Goal: Task Accomplishment & Management: Use online tool/utility

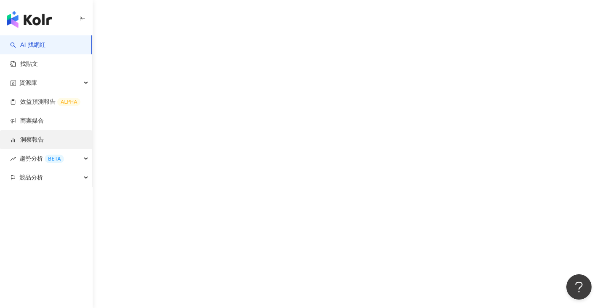
click at [44, 140] on link "洞察報告" at bounding box center [27, 140] width 34 height 8
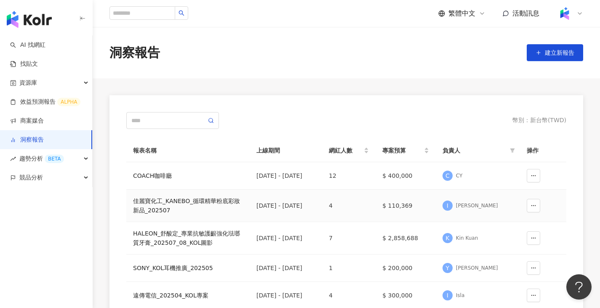
click at [204, 206] on div "佳麗寶化工_KANEBO_循環精華粉底彩妝新品_202507" at bounding box center [188, 205] width 110 height 19
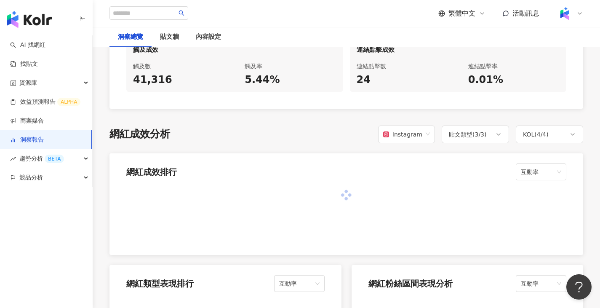
scroll to position [590, 0]
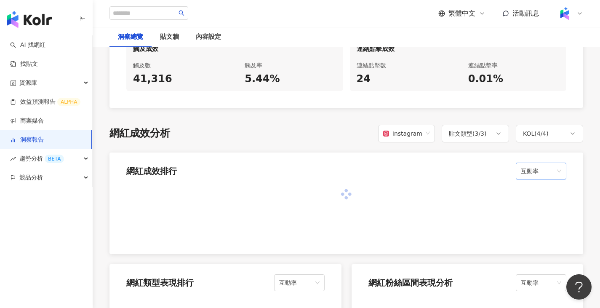
click at [563, 163] on div "互動率" at bounding box center [541, 171] width 51 height 17
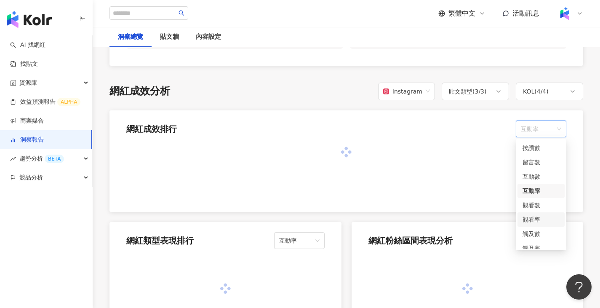
click at [536, 221] on div "觀看率" at bounding box center [541, 219] width 37 height 9
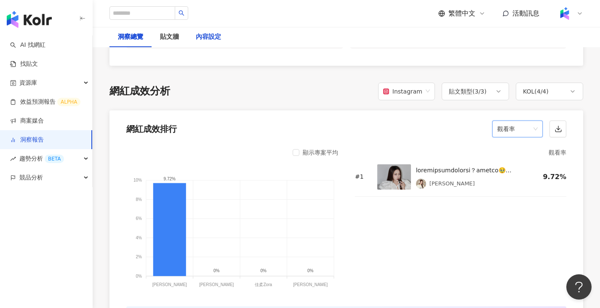
click at [206, 39] on div "內容設定" at bounding box center [208, 37] width 25 height 10
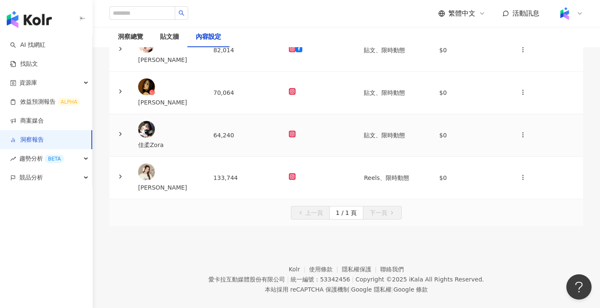
scroll to position [84, 0]
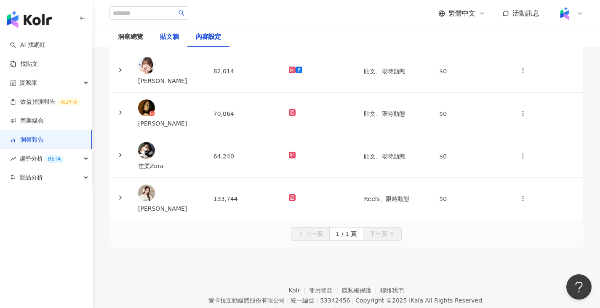
click at [170, 35] on div "貼文牆" at bounding box center [169, 37] width 19 height 10
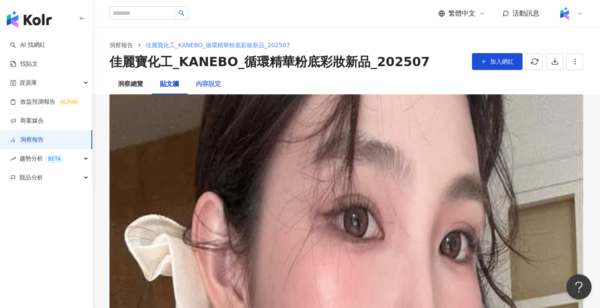
click at [194, 80] on div "內容設定" at bounding box center [209, 84] width 42 height 20
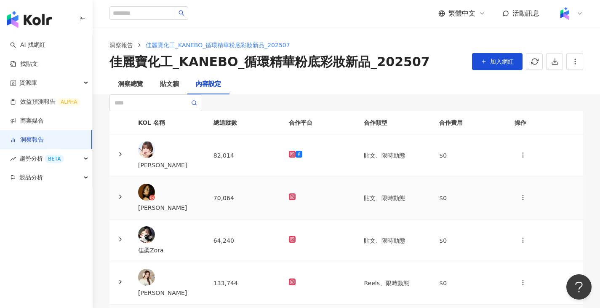
click at [200, 212] on div "[PERSON_NAME]" at bounding box center [169, 198] width 62 height 29
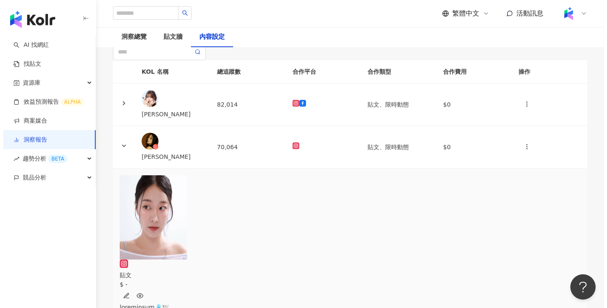
scroll to position [126, 0]
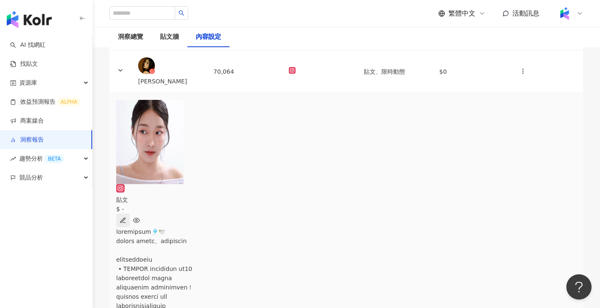
click at [126, 217] on icon "button" at bounding box center [123, 220] width 7 height 7
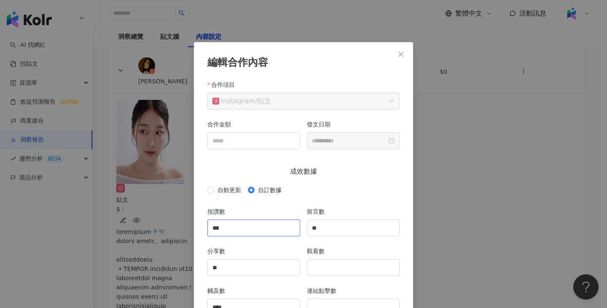
scroll to position [42, 0]
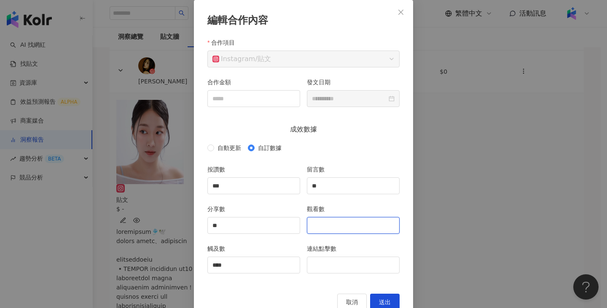
click at [323, 224] on input "觀看數" at bounding box center [353, 225] width 92 height 16
click at [397, 10] on icon "close" at bounding box center [400, 12] width 7 height 7
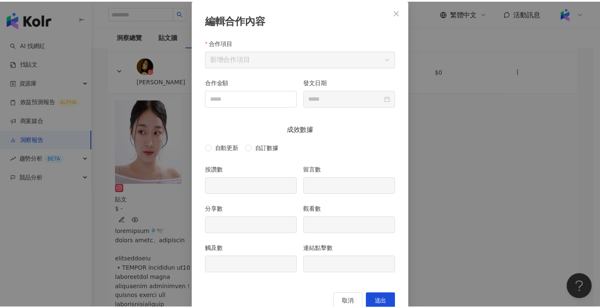
scroll to position [23, 0]
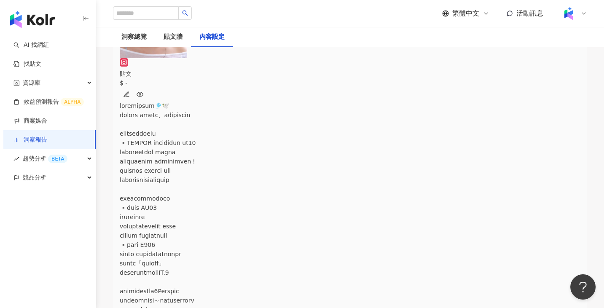
scroll to position [253, 0]
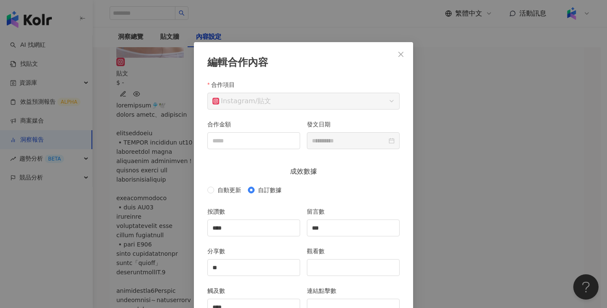
scroll to position [42, 0]
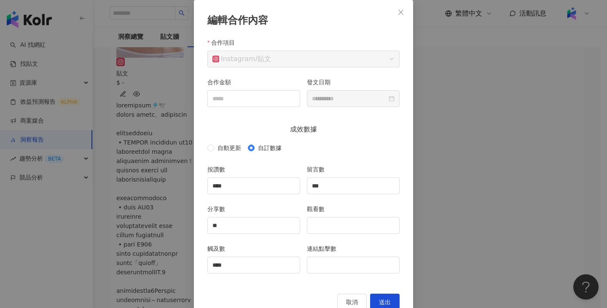
click at [333, 236] on div "觀看數" at bounding box center [352, 224] width 99 height 40
click at [335, 230] on input "觀看數" at bounding box center [353, 225] width 92 height 16
type input "*"
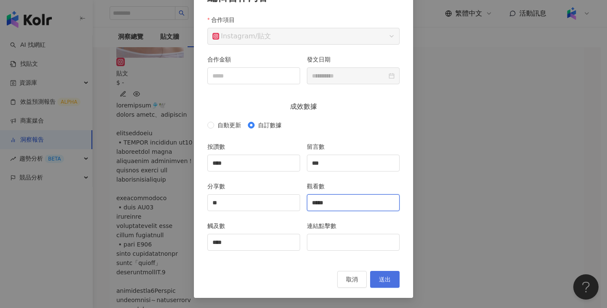
type input "*****"
click at [375, 282] on button "送出" at bounding box center [384, 279] width 29 height 17
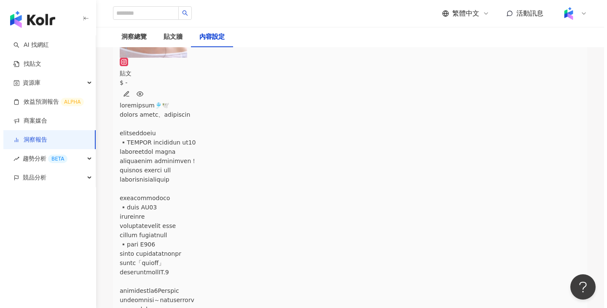
scroll to position [0, 141]
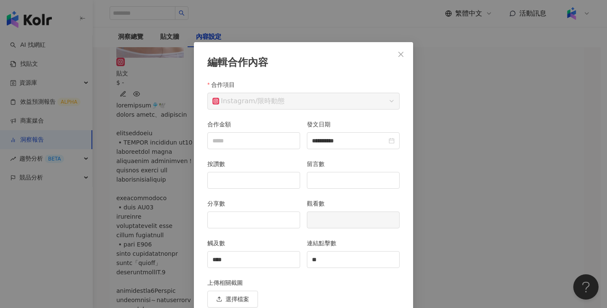
scroll to position [37, 0]
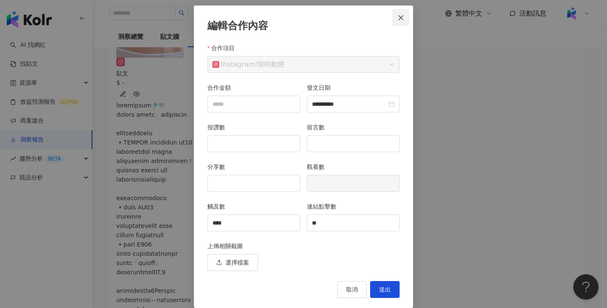
click at [401, 18] on span "Close" at bounding box center [400, 17] width 17 height 7
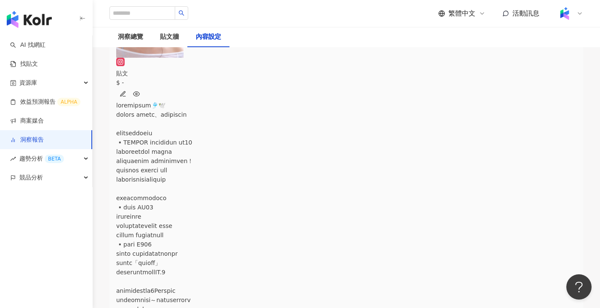
scroll to position [0, 254]
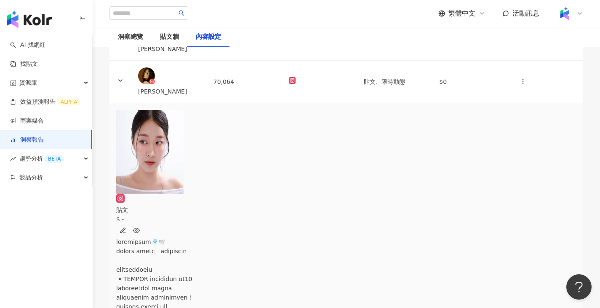
scroll to position [96, 0]
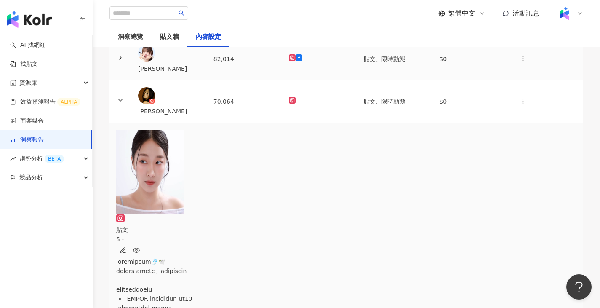
click at [278, 80] on td "82,014" at bounding box center [244, 59] width 75 height 43
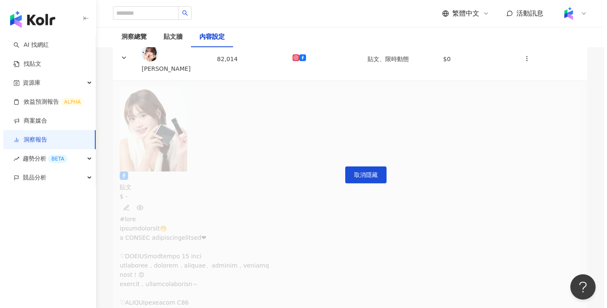
scroll to position [0, 130]
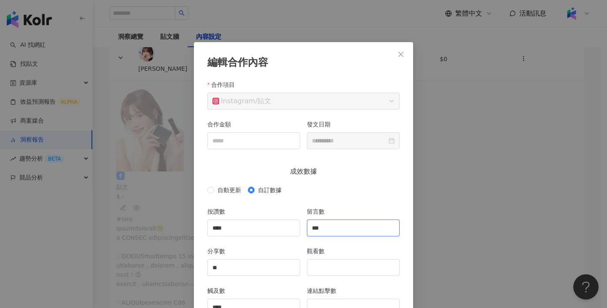
scroll to position [42, 0]
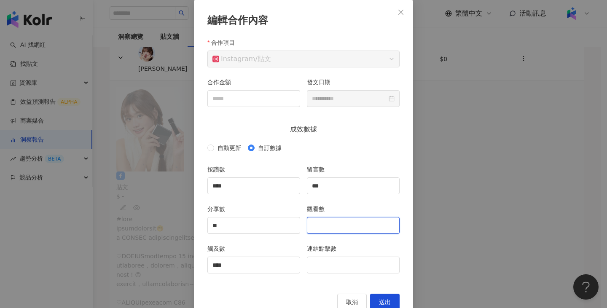
click at [340, 230] on input "觀看數" at bounding box center [353, 225] width 92 height 16
type input "*****"
click at [381, 301] on span "送出" at bounding box center [385, 302] width 12 height 7
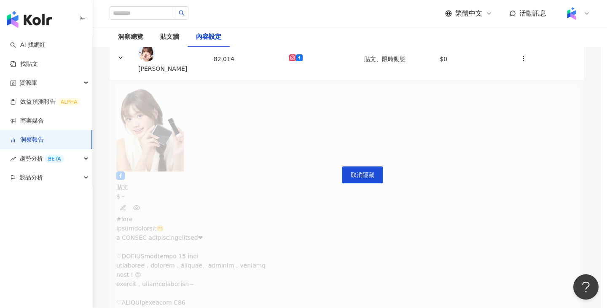
scroll to position [23, 0]
click at [255, 80] on td "82,014" at bounding box center [244, 59] width 75 height 43
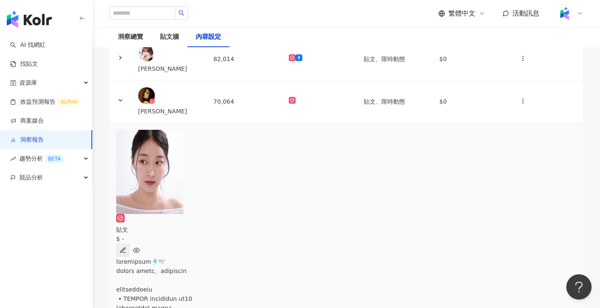
click at [125, 247] on icon "button" at bounding box center [123, 249] width 5 height 5
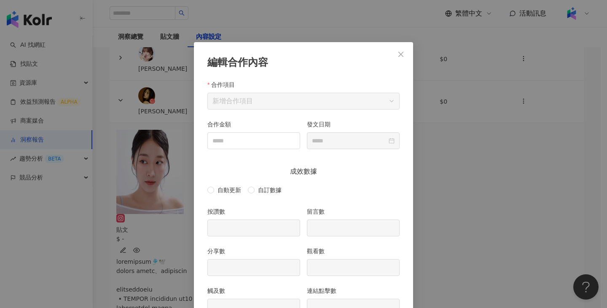
scroll to position [42, 0]
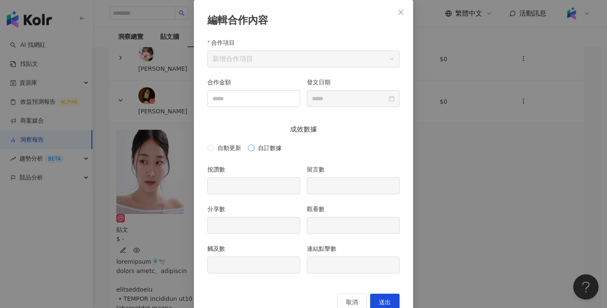
click at [273, 149] on span "自訂數據" at bounding box center [270, 147] width 30 height 9
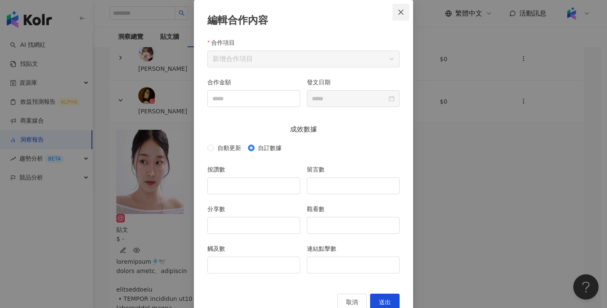
click at [394, 11] on span "Close" at bounding box center [400, 12] width 17 height 7
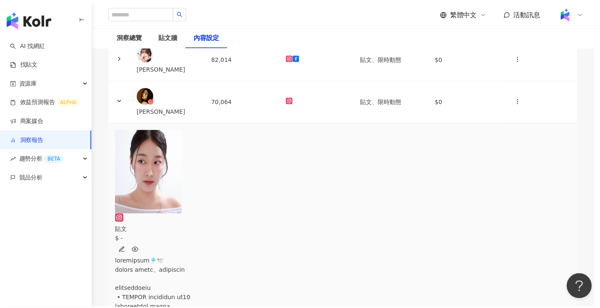
scroll to position [23, 0]
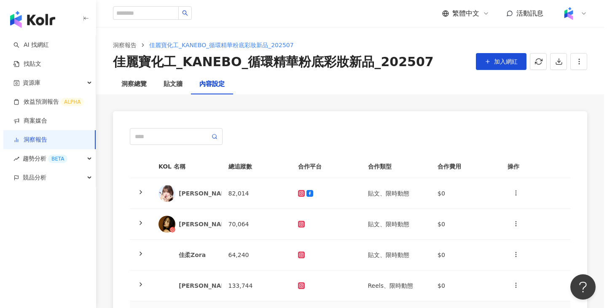
scroll to position [42, 0]
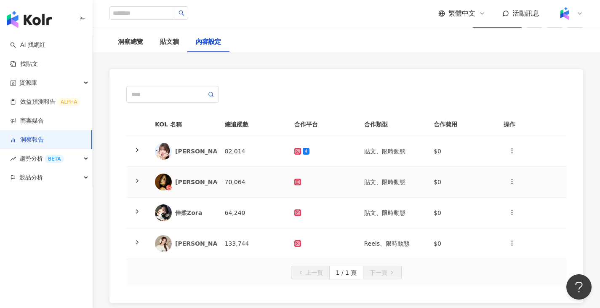
click at [214, 180] on td "[PERSON_NAME]" at bounding box center [183, 182] width 70 height 31
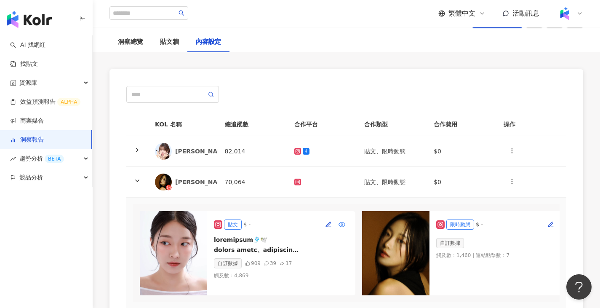
click at [335, 221] on button "button" at bounding box center [341, 224] width 13 height 13
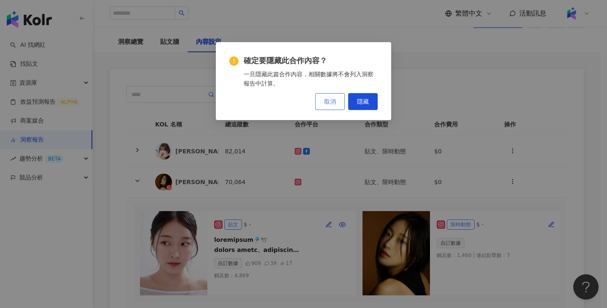
click at [334, 100] on span "取消" at bounding box center [330, 101] width 12 height 7
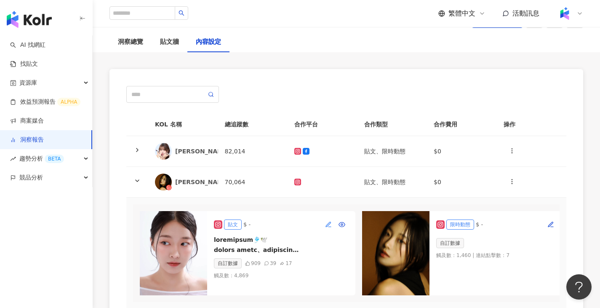
click at [325, 220] on button "button" at bounding box center [328, 224] width 13 height 13
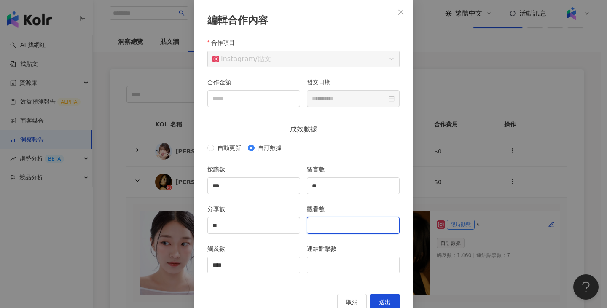
click at [339, 228] on input "觀看數" at bounding box center [353, 225] width 92 height 16
type input "*****"
click at [382, 300] on span "送出" at bounding box center [385, 302] width 12 height 7
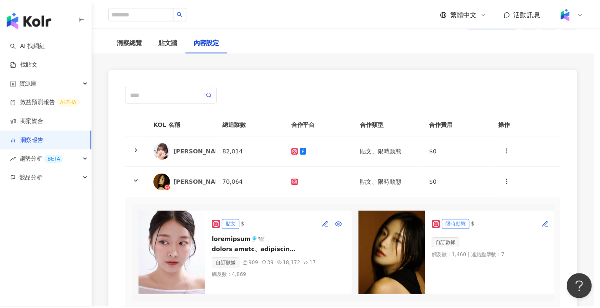
scroll to position [23, 0]
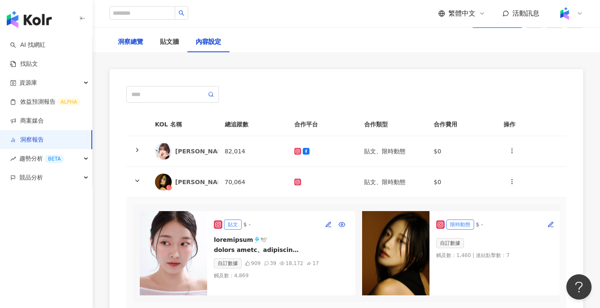
click at [136, 43] on div "洞察總覽" at bounding box center [130, 42] width 25 height 10
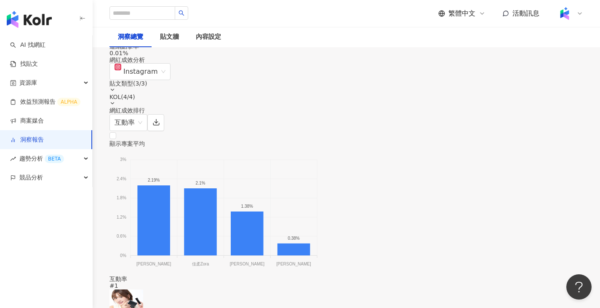
scroll to position [636, 0]
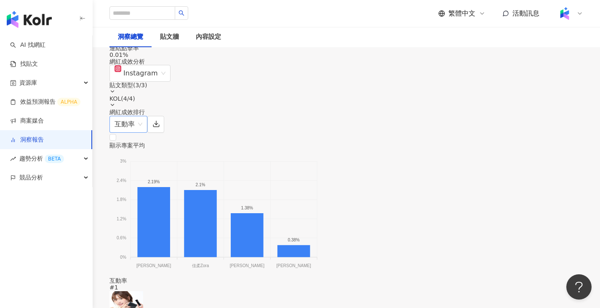
click at [142, 130] on span "互動率" at bounding box center [129, 124] width 28 height 16
click at [521, 217] on div "觀看率" at bounding box center [517, 215] width 37 height 9
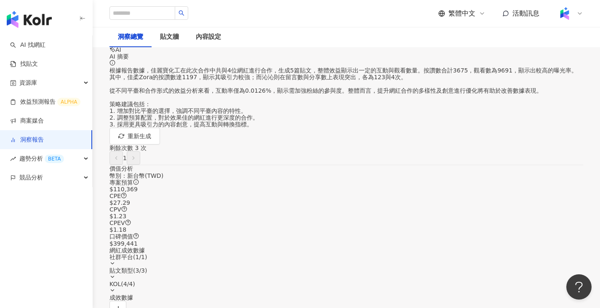
scroll to position [0, 0]
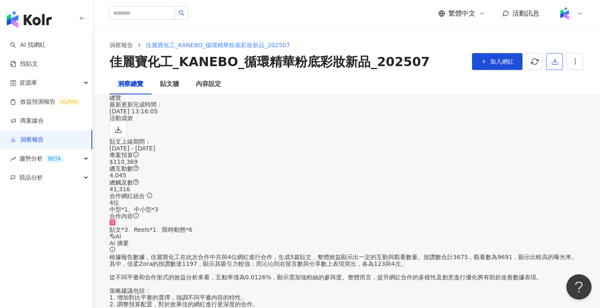
click at [552, 62] on icon "button" at bounding box center [556, 62] width 8 height 8
click at [568, 97] on span "匯出 Excel" at bounding box center [567, 98] width 29 height 9
